Goal: Information Seeking & Learning: Learn about a topic

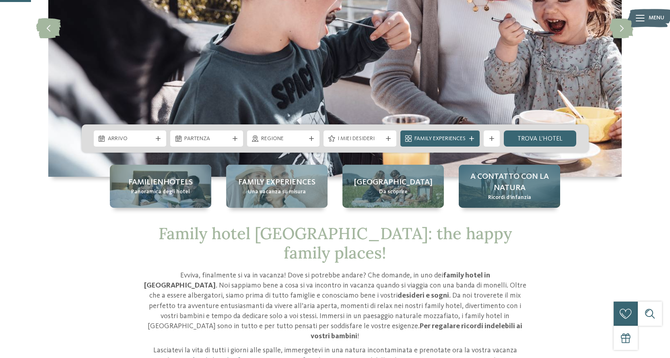
click at [518, 189] on span "A contatto con la natura" at bounding box center [509, 182] width 85 height 23
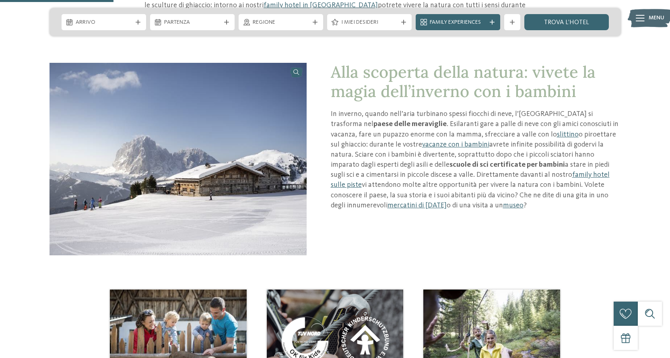
scroll to position [604, 0]
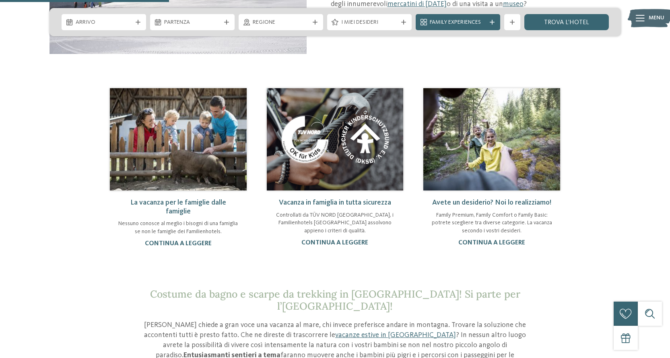
click at [186, 202] on link "La vacanza per le famiglie dalle famiglie" at bounding box center [178, 207] width 96 height 16
